Goal: Task Accomplishment & Management: Manage account settings

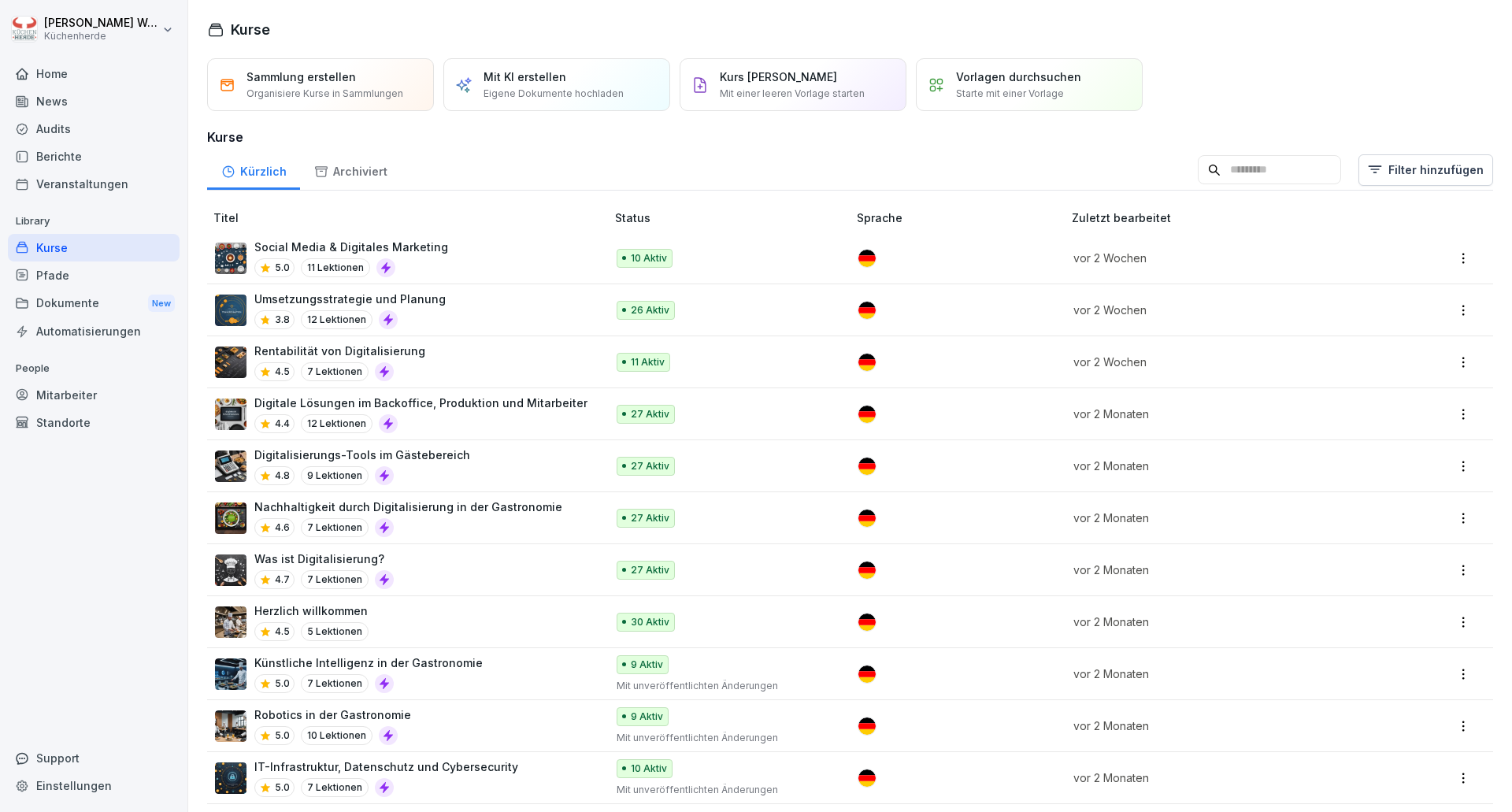
click at [480, 314] on div "Umsetzungsstrategie und Planung 3.8 12 Lektionen" at bounding box center [402, 310] width 375 height 38
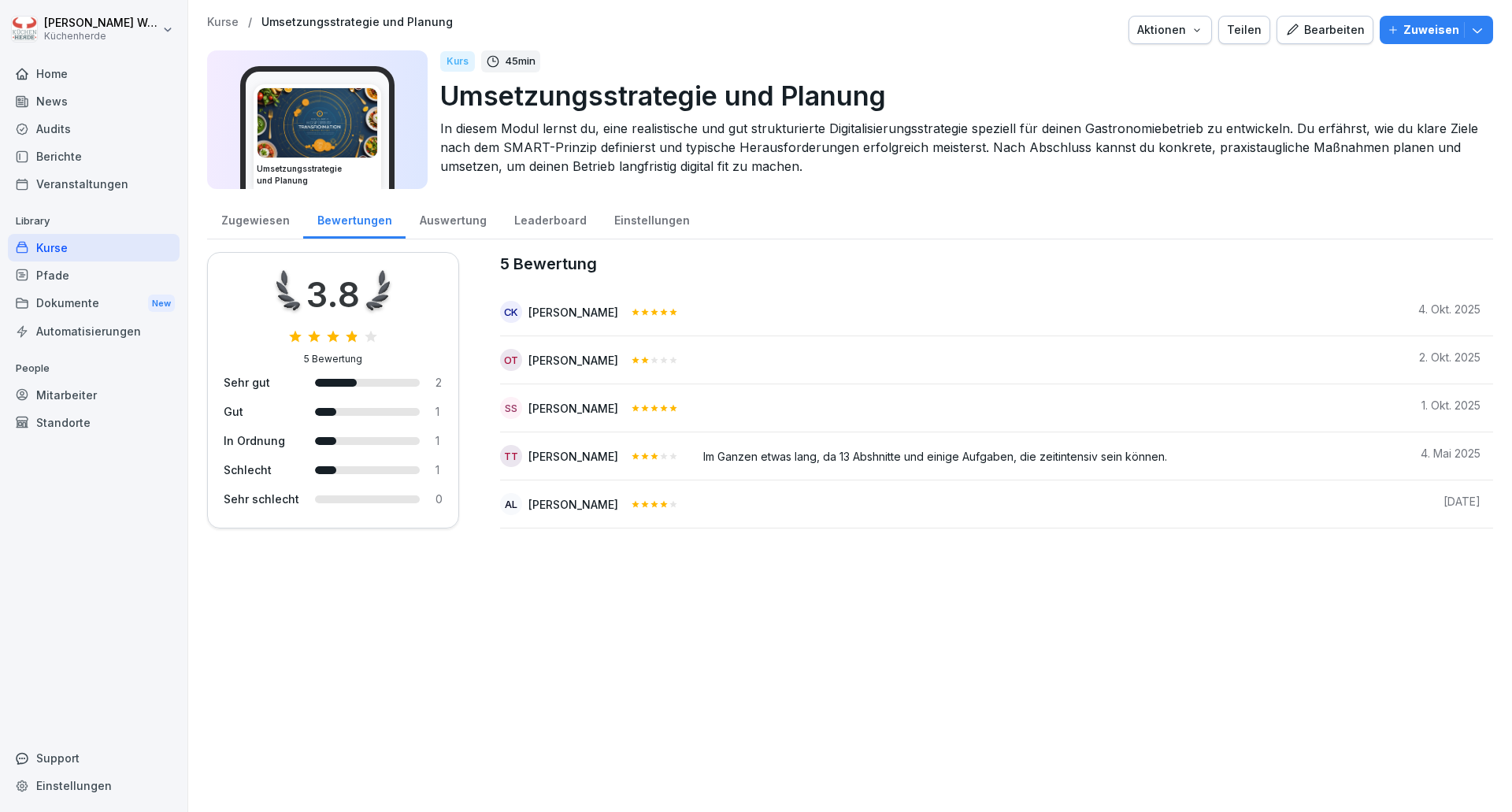
click at [101, 237] on div "Kurse" at bounding box center [94, 248] width 171 height 27
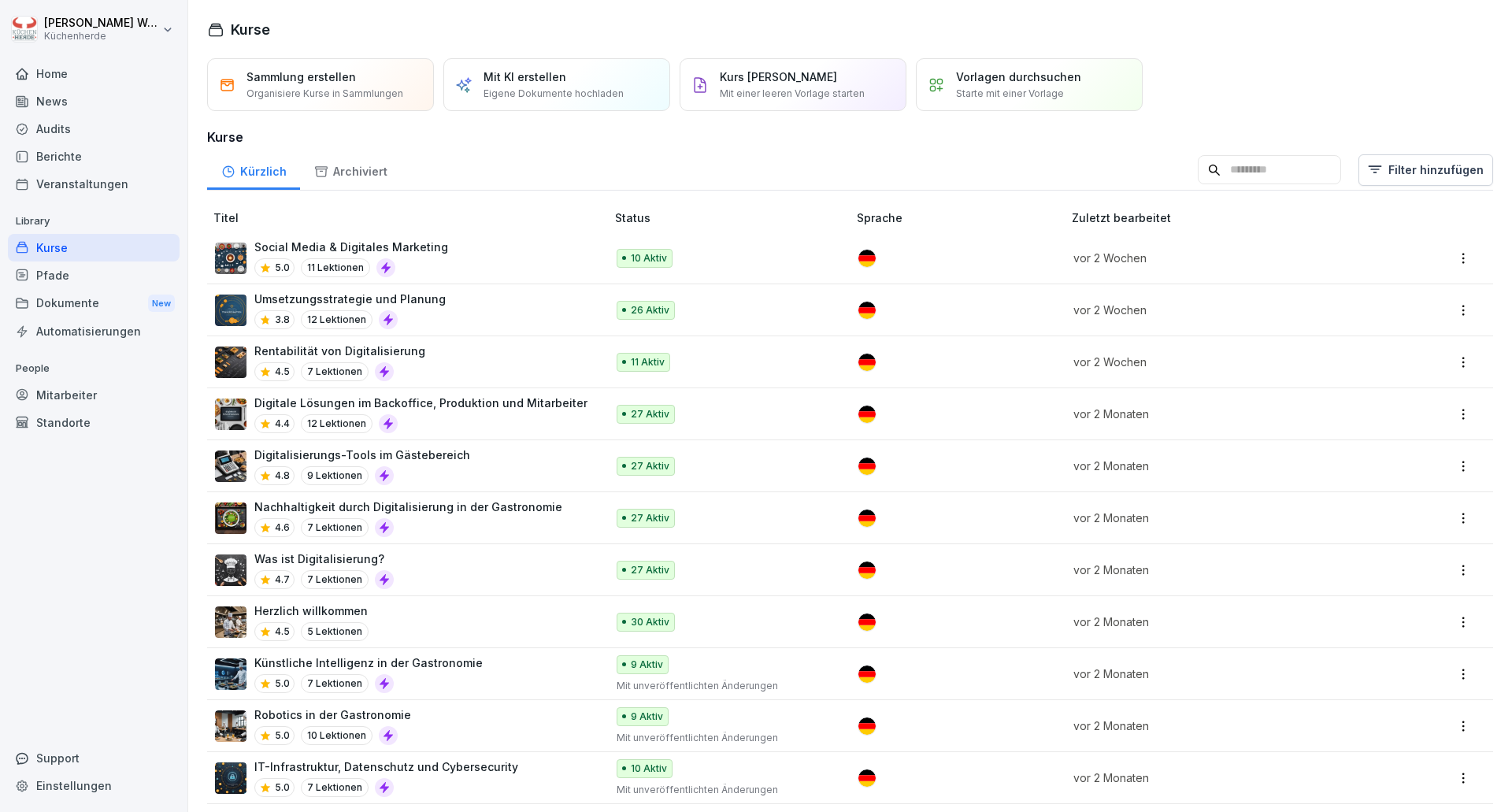
click at [420, 366] on div "Rentabilität von Digitalisierung 4.5 7 Lektionen" at bounding box center [402, 362] width 375 height 38
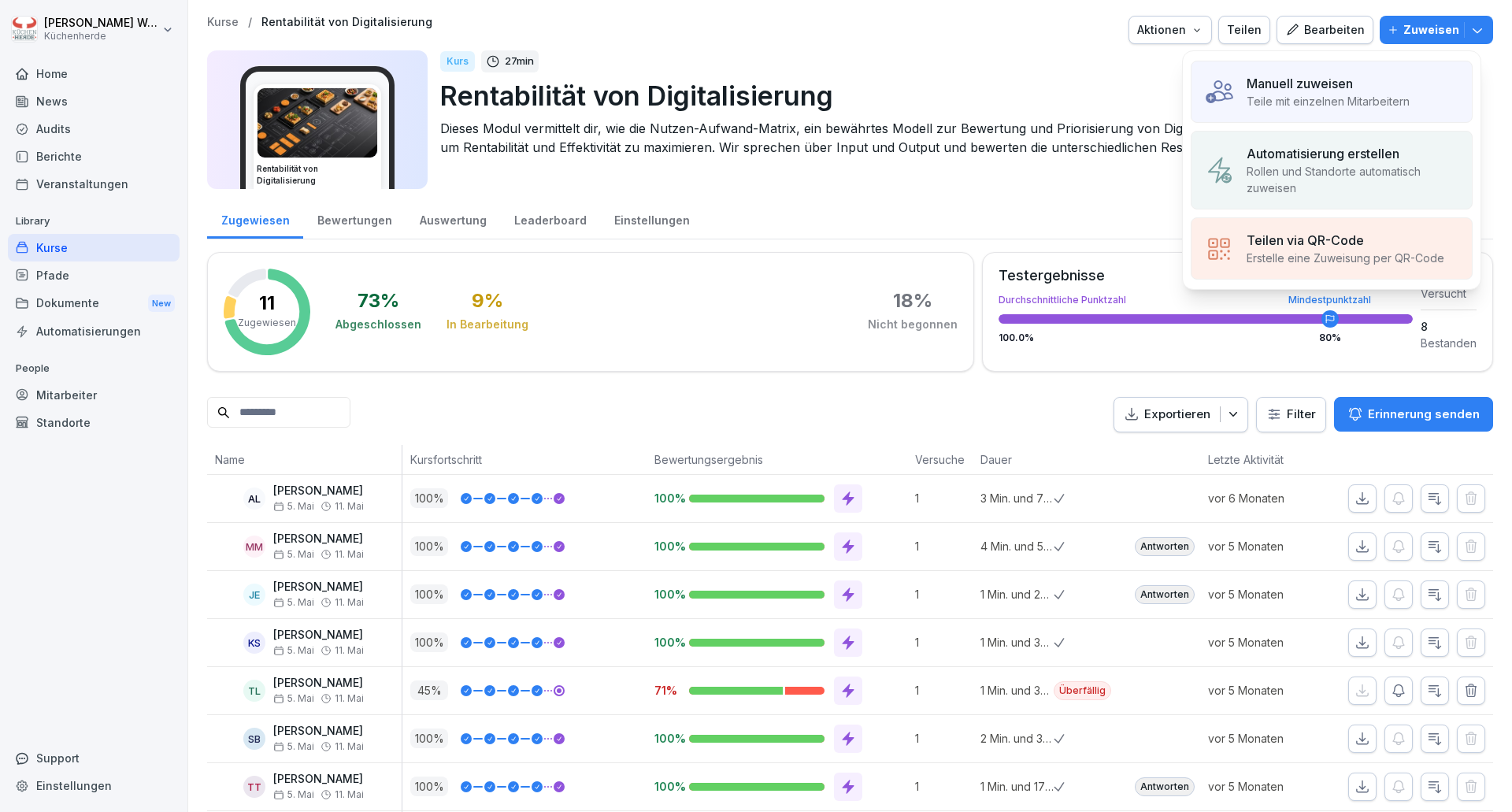
click at [1360, 81] on div "Manuell zuweisen" at bounding box center [1328, 83] width 163 height 19
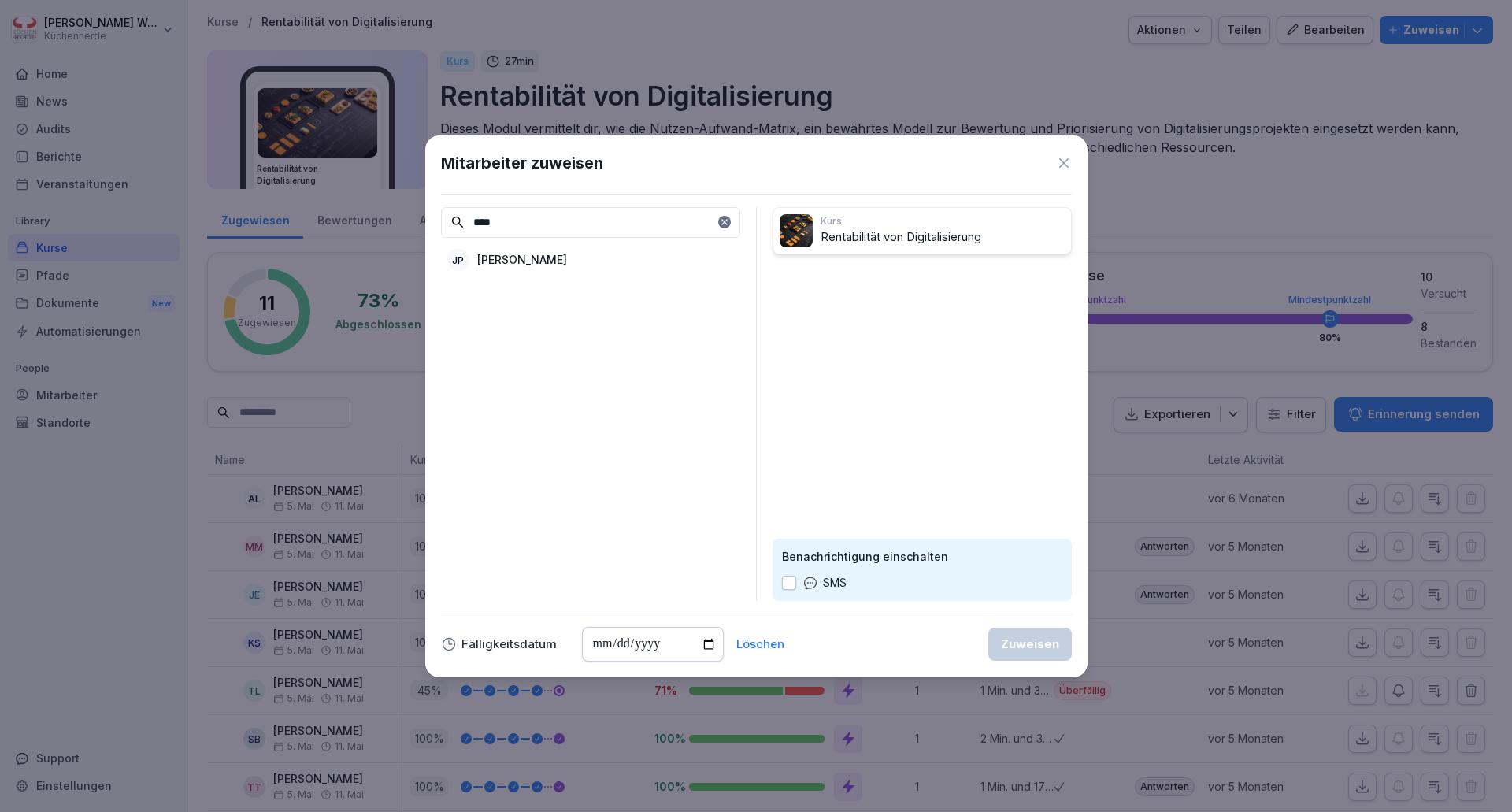
type input "****"
click at [597, 261] on div "JP Joshua Pilarzyl" at bounding box center [591, 260] width 299 height 28
click at [837, 581] on p "SMS" at bounding box center [835, 582] width 24 height 17
click at [796, 581] on button "button" at bounding box center [789, 583] width 15 height 15
click at [1043, 646] on div "Zuweisen" at bounding box center [1030, 643] width 58 height 17
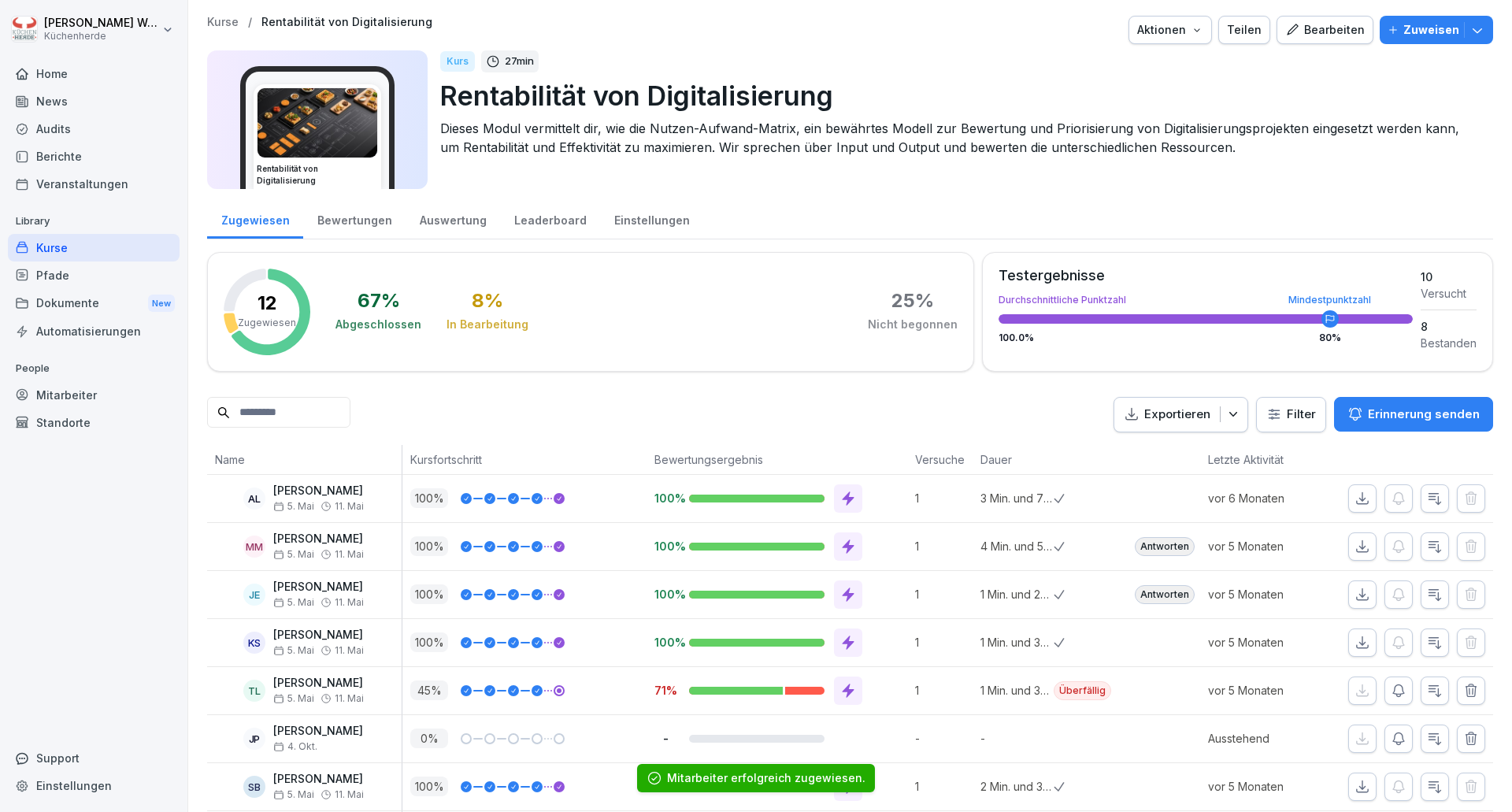
drag, startPoint x: 84, startPoint y: 252, endPoint x: 93, endPoint y: 246, distance: 10.8
click at [84, 252] on div "Kurse" at bounding box center [94, 248] width 171 height 27
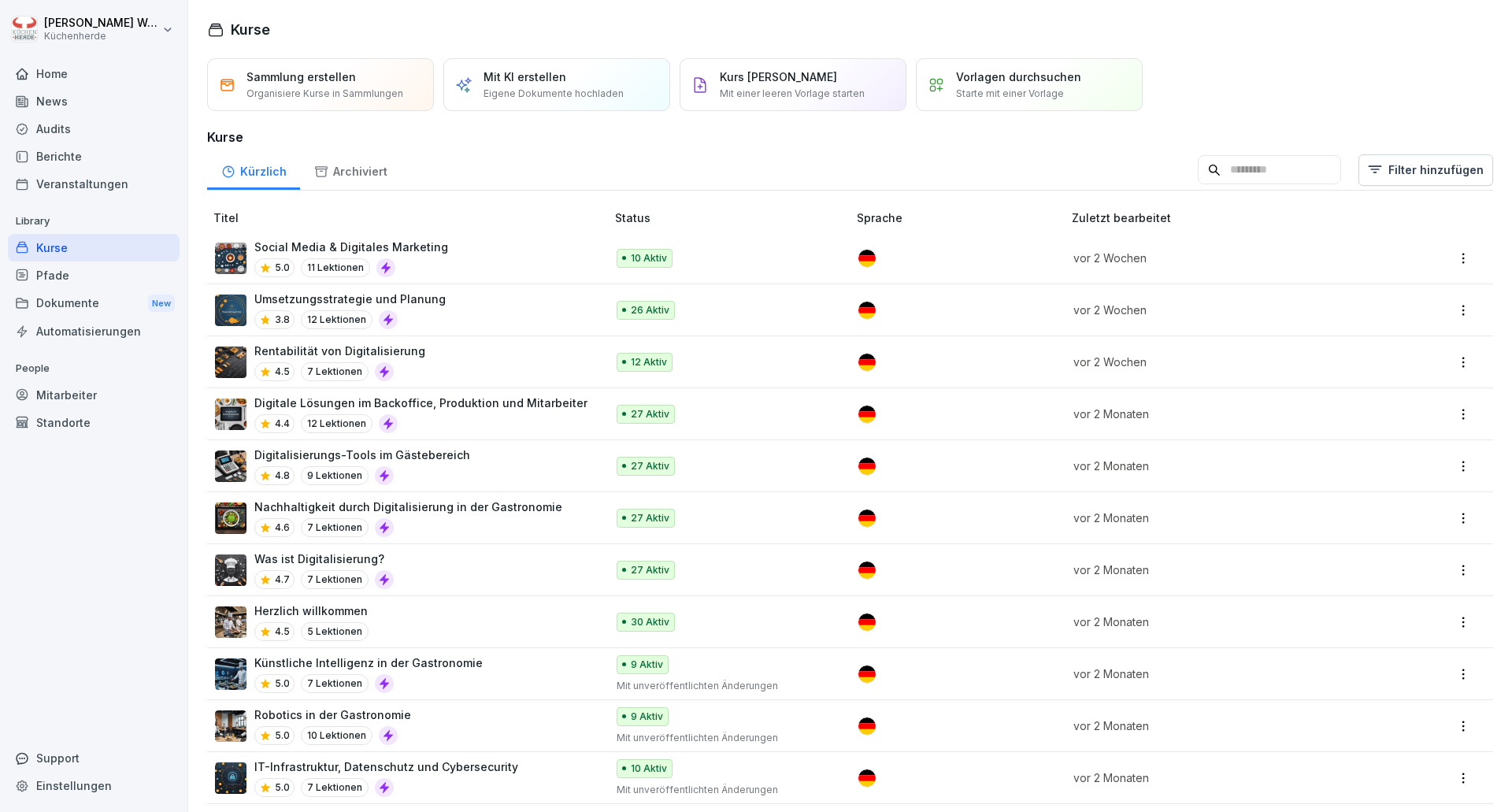
click at [447, 252] on div "Social Media & Digitales Marketing 5.0 11 Lektionen" at bounding box center [402, 258] width 375 height 38
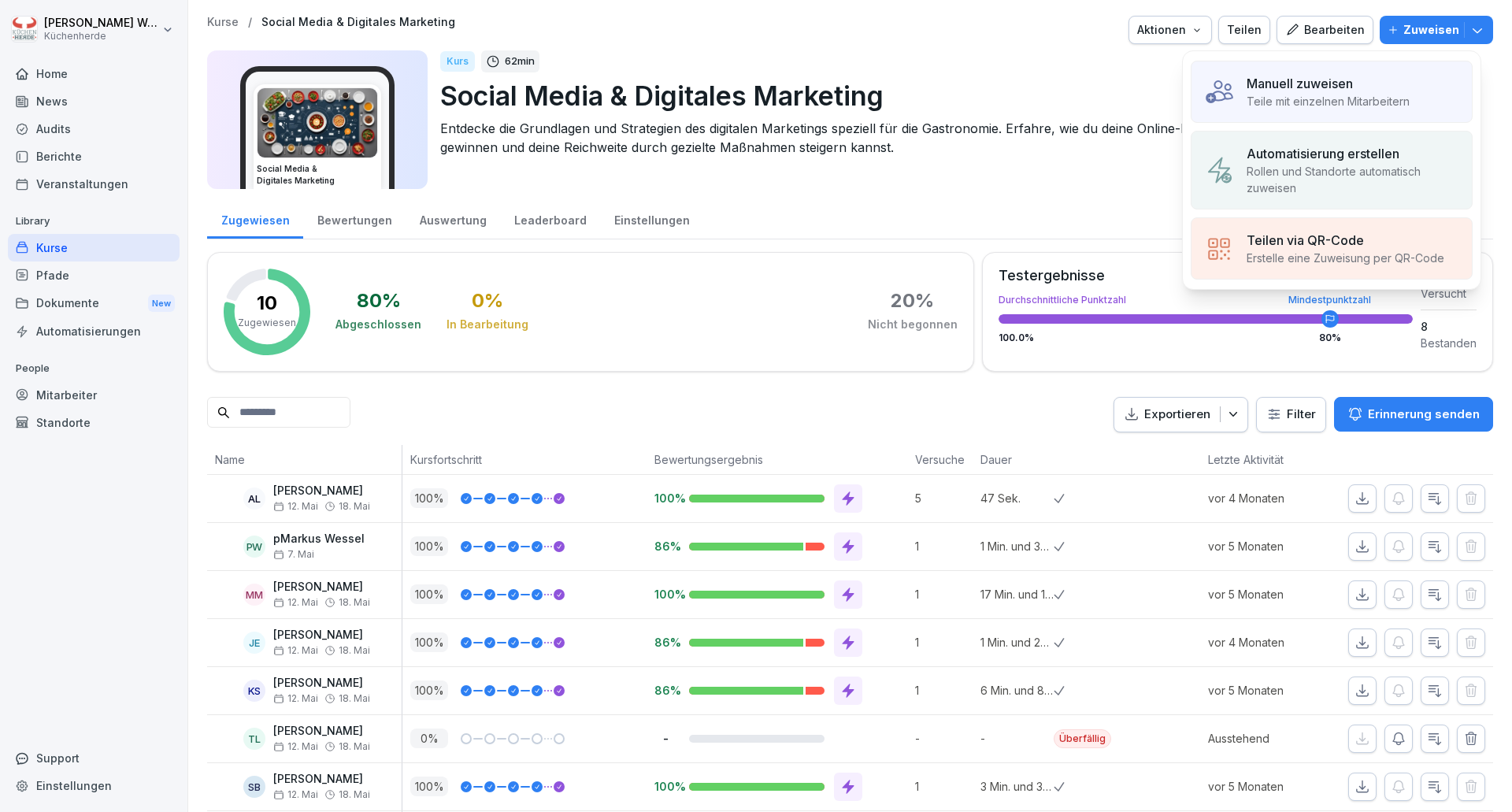
click at [1348, 103] on p "Teile mit einzelnen Mitarbeitern" at bounding box center [1328, 101] width 163 height 16
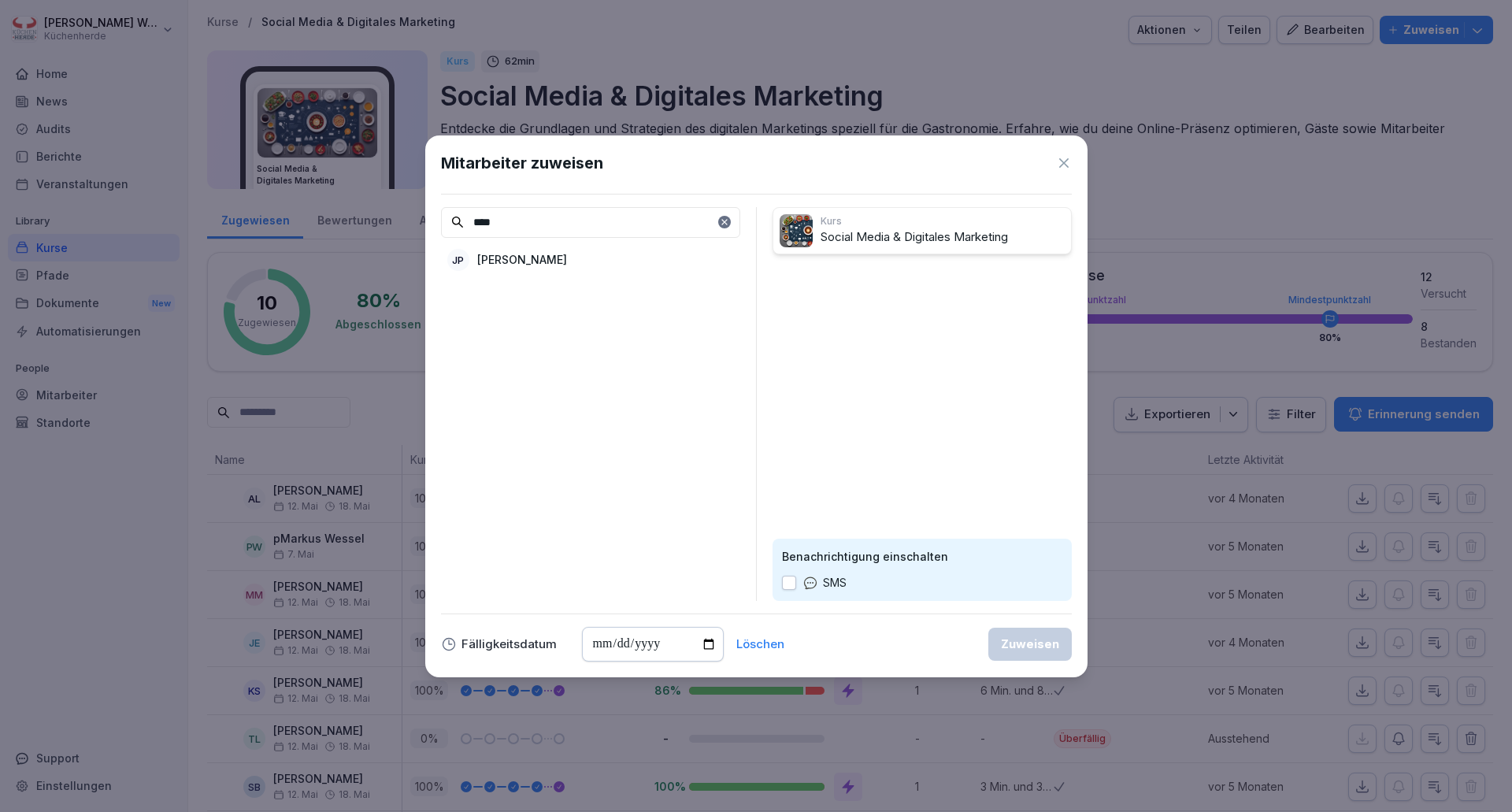
type input "****"
click at [549, 247] on div "JP [PERSON_NAME]" at bounding box center [591, 260] width 299 height 28
click at [789, 581] on button "button" at bounding box center [789, 583] width 15 height 15
click at [1013, 639] on div "Zuweisen" at bounding box center [1030, 643] width 58 height 17
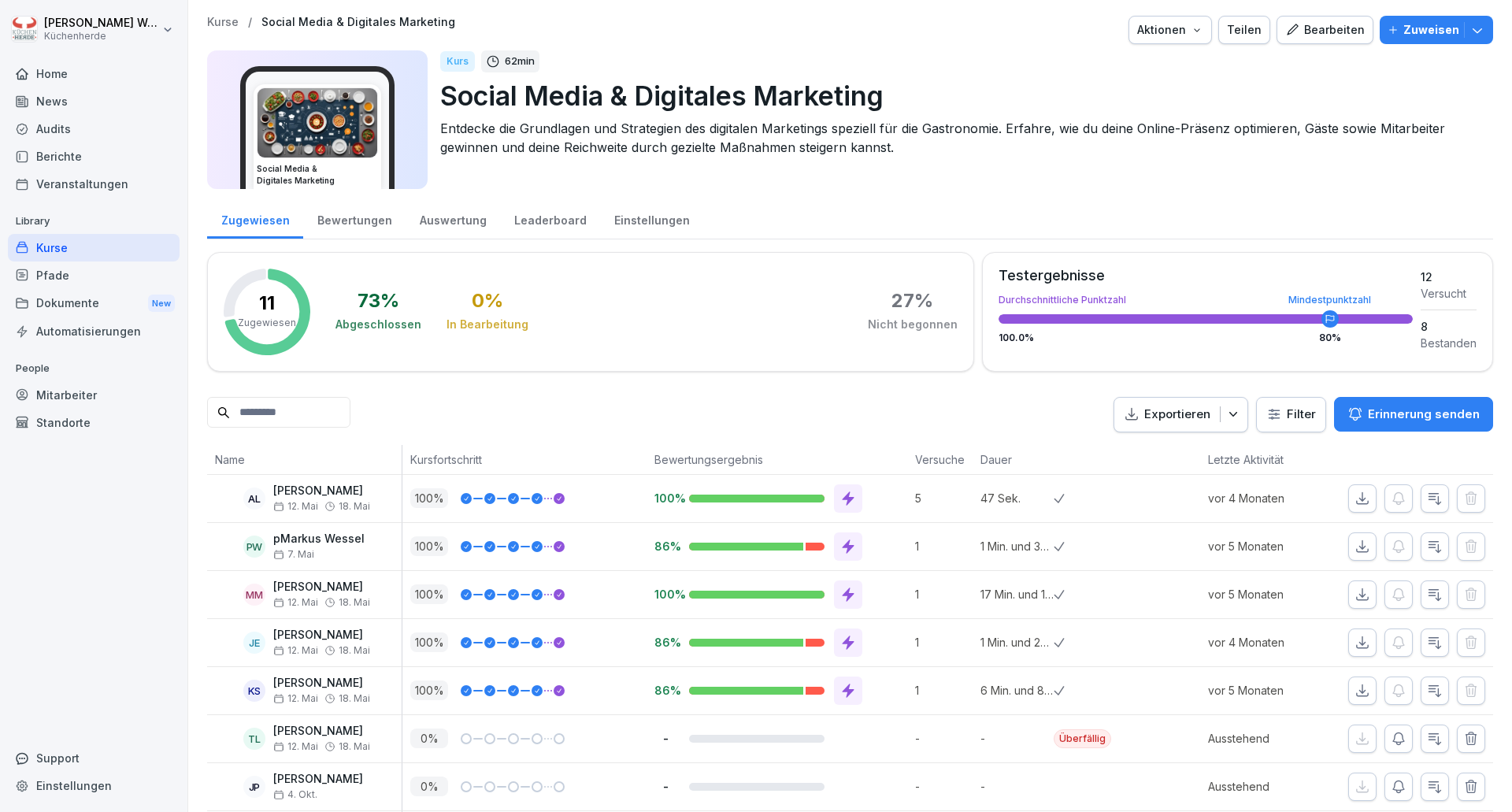
click at [96, 61] on div "Home" at bounding box center [94, 74] width 171 height 27
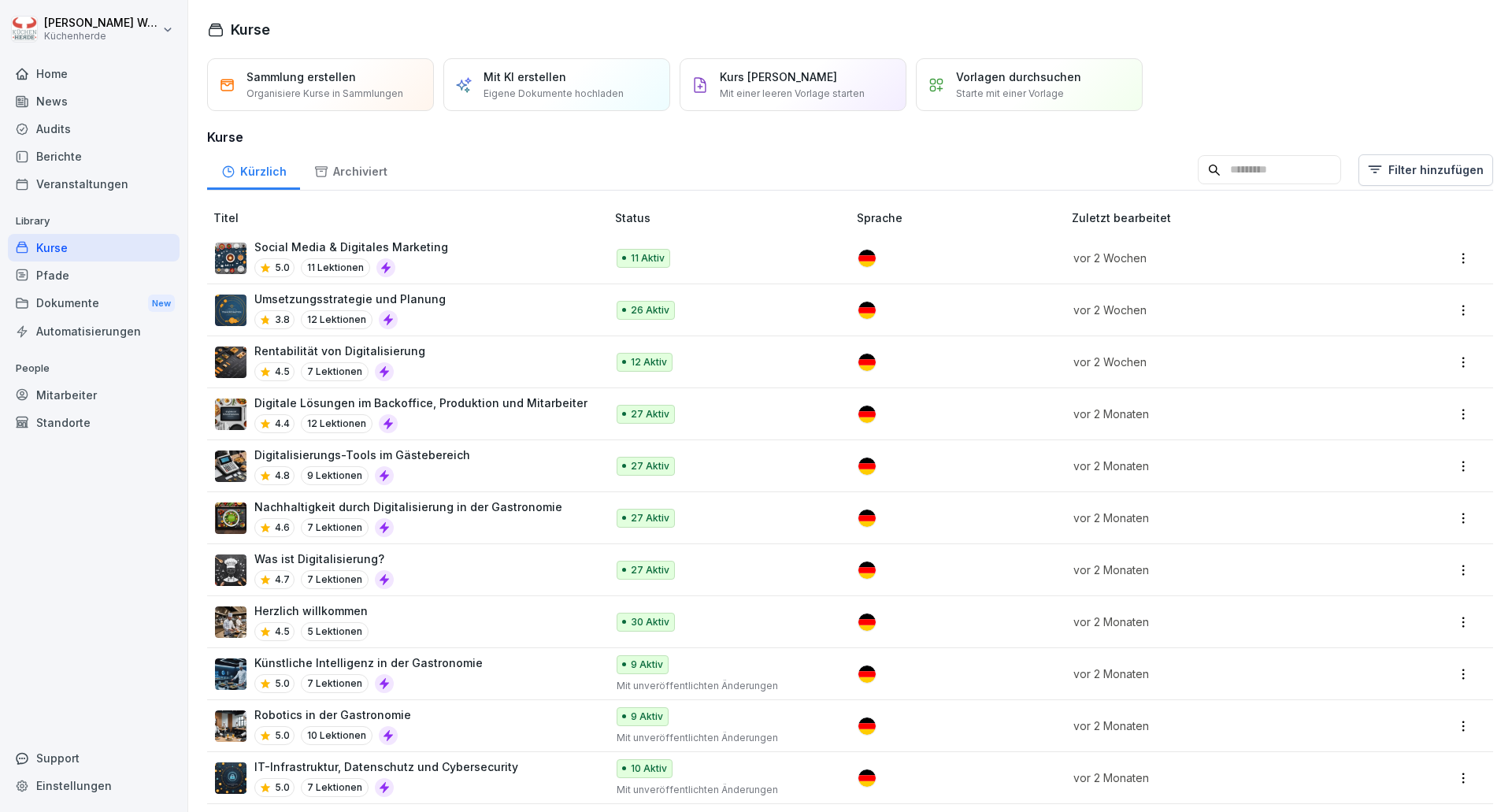
click at [484, 316] on div "Umsetzungsstrategie und Planung 3.8 12 Lektionen" at bounding box center [402, 310] width 375 height 38
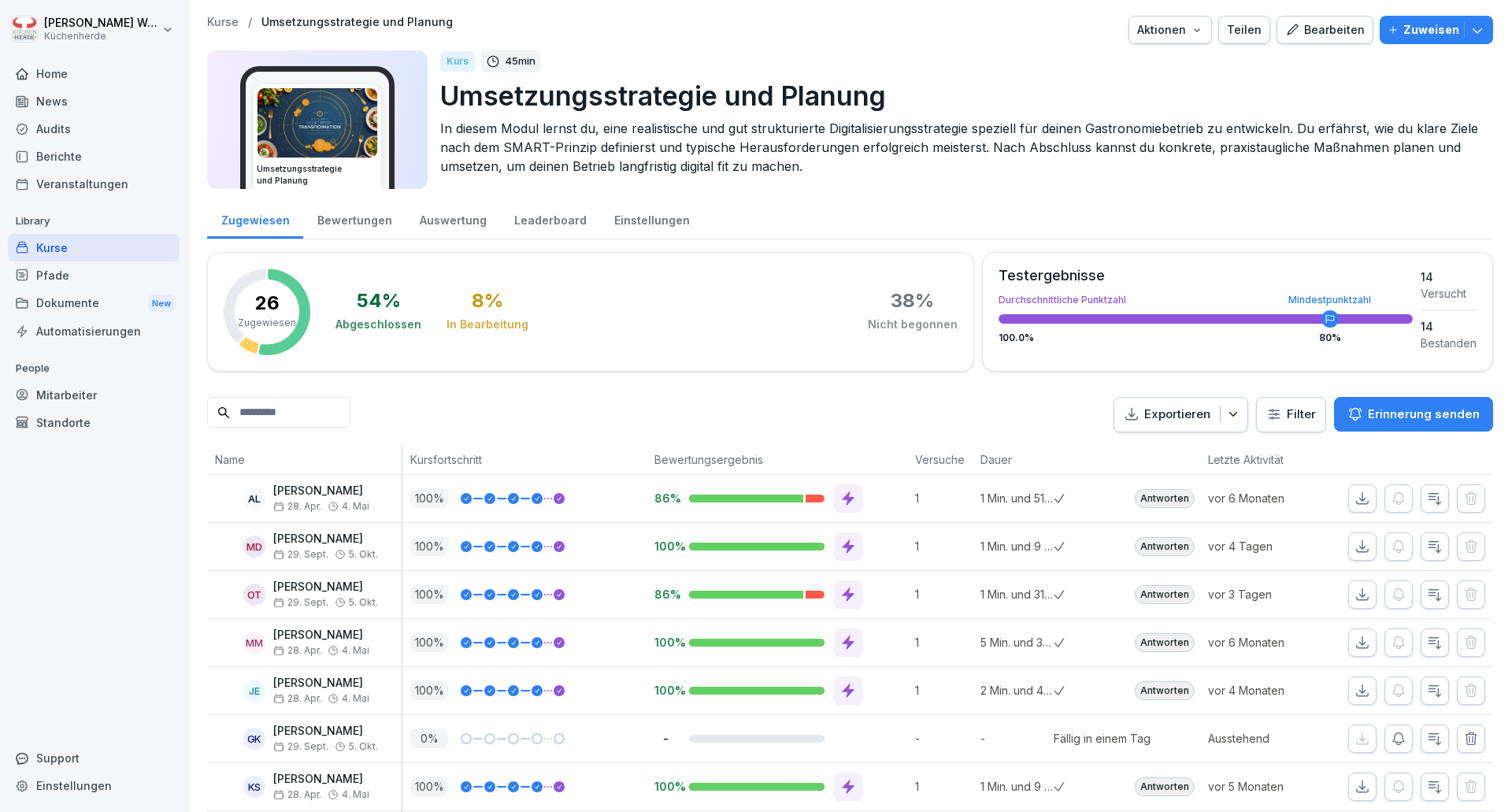
scroll to position [472, 0]
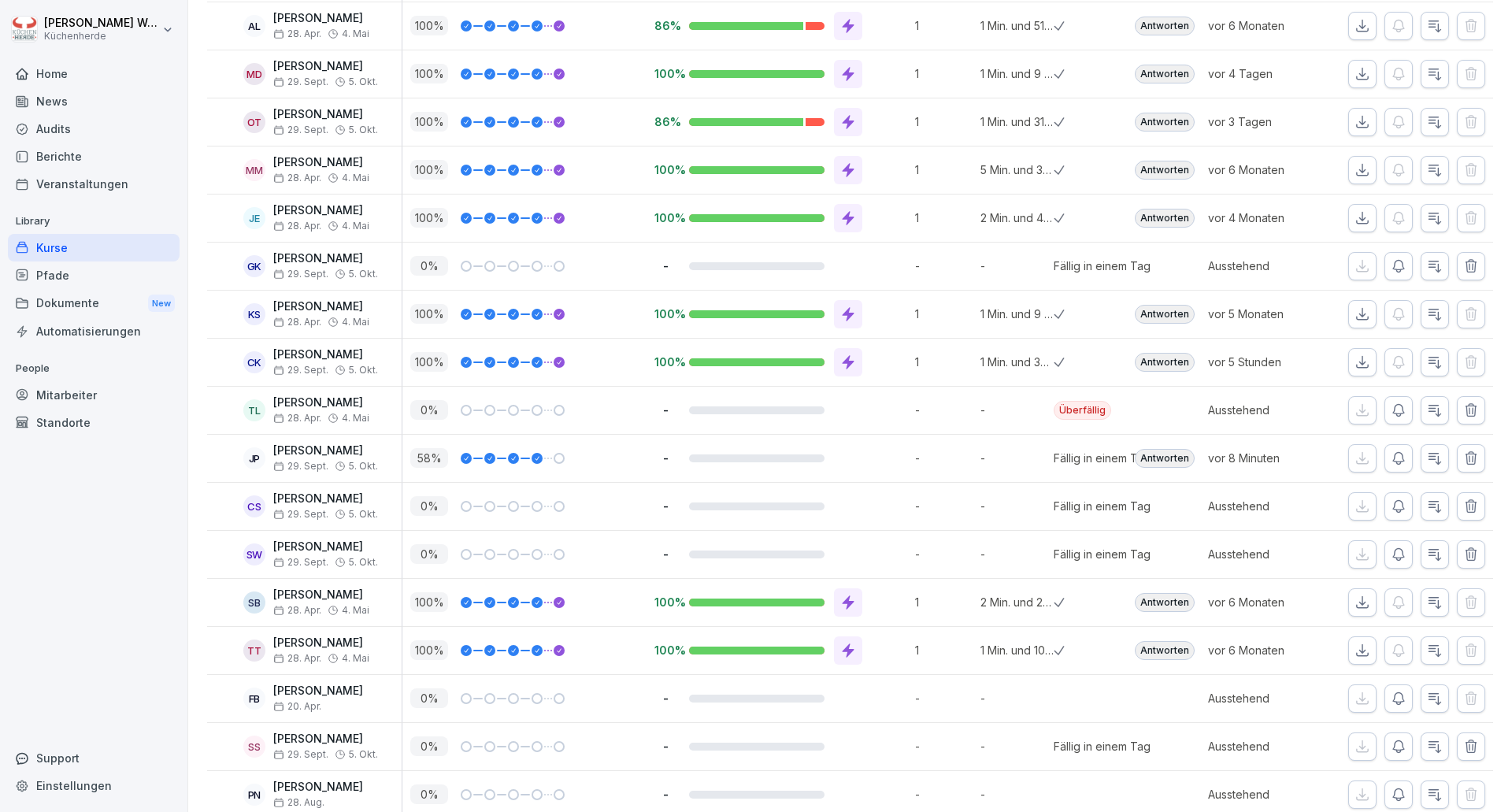
click at [323, 457] on p "[PERSON_NAME]" at bounding box center [325, 450] width 105 height 14
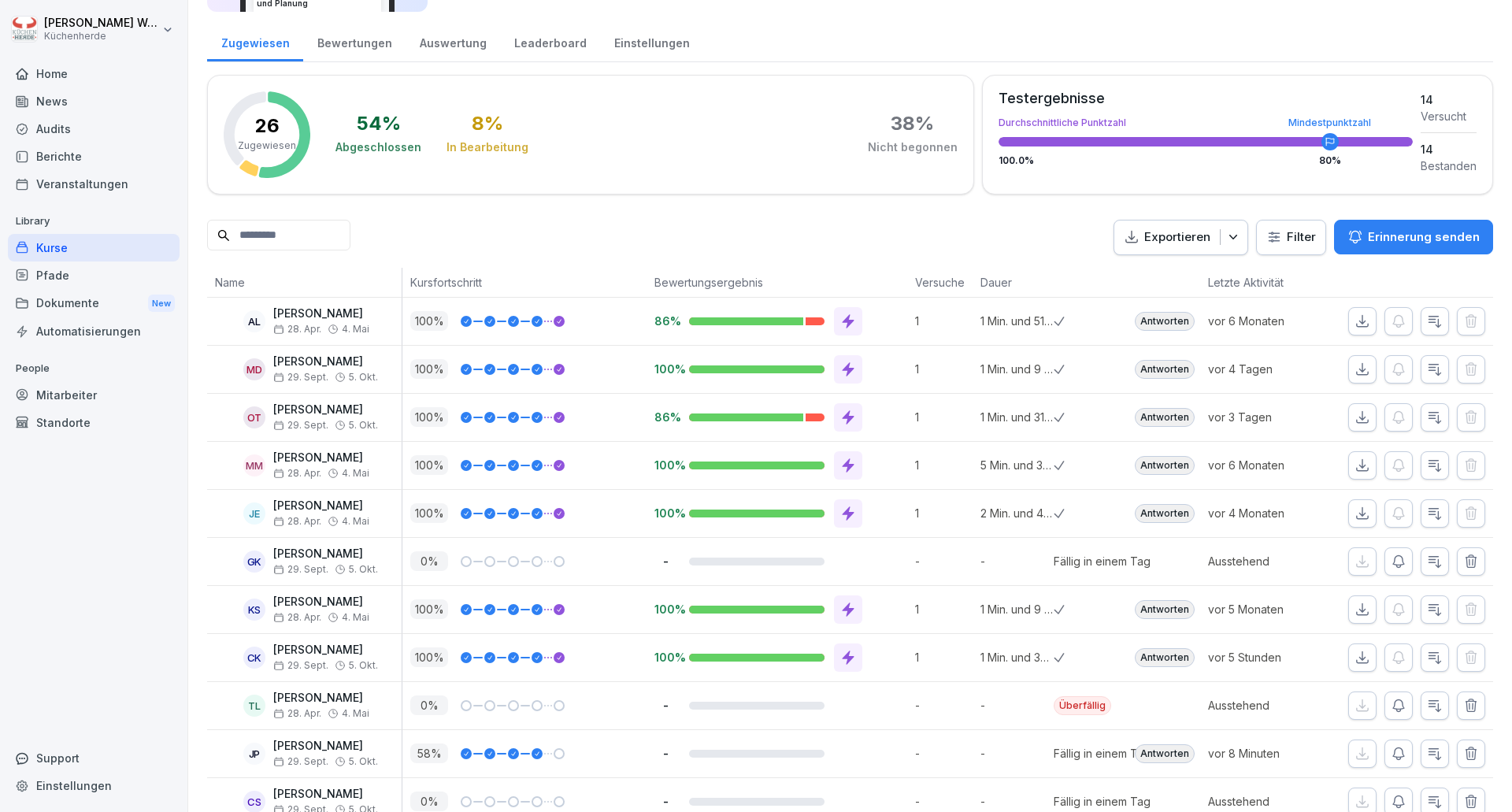
scroll to position [158, 0]
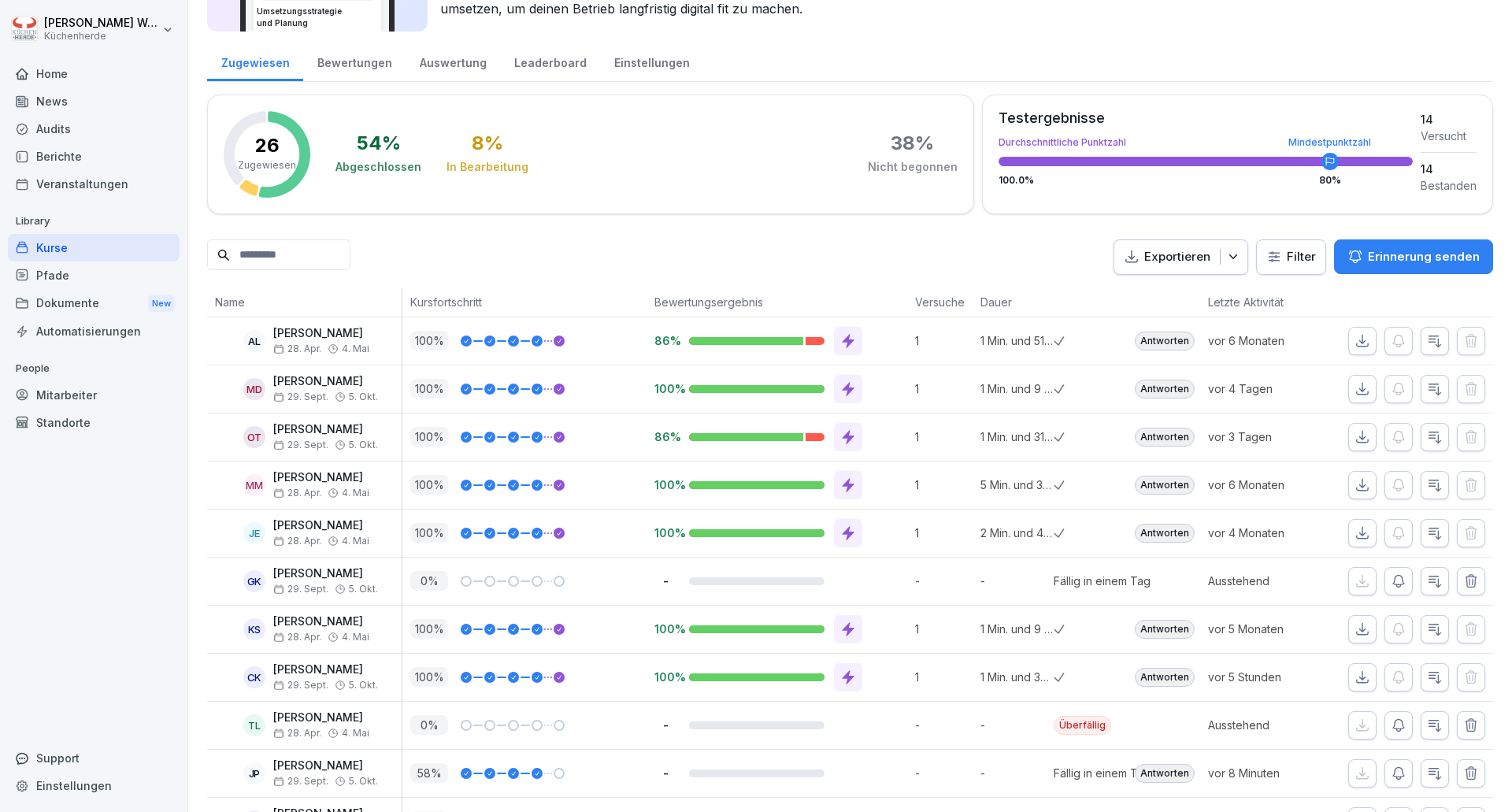
click at [1222, 268] on button "Exportieren" at bounding box center [1181, 257] width 135 height 36
click at [1226, 262] on icon "button" at bounding box center [1233, 256] width 15 height 15
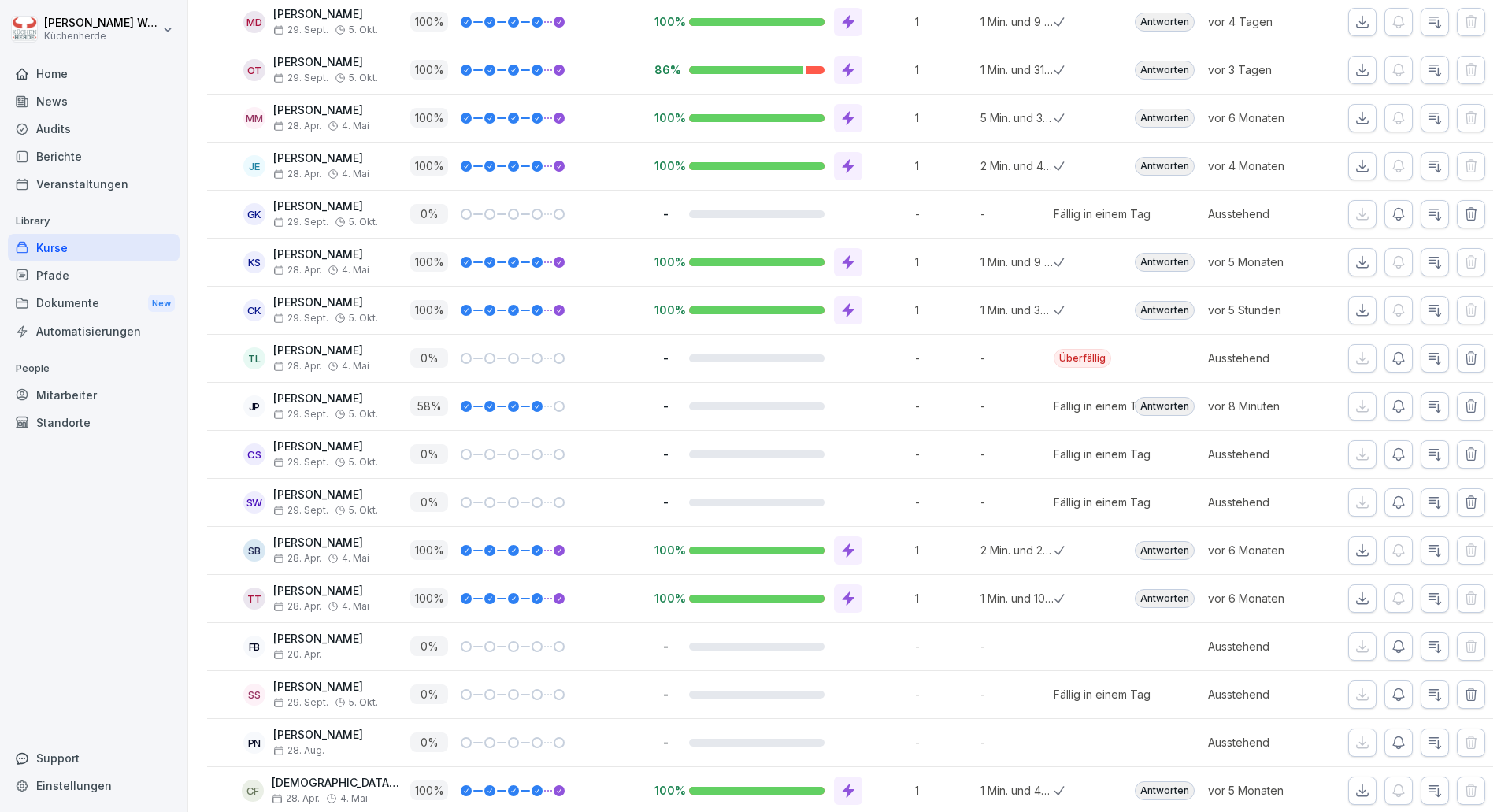
scroll to position [551, 0]
